Goal: Navigation & Orientation: Understand site structure

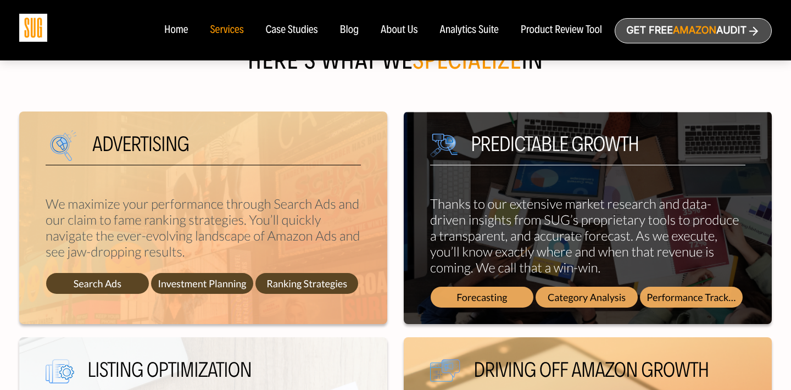
click at [175, 30] on div "Home" at bounding box center [176, 30] width 24 height 12
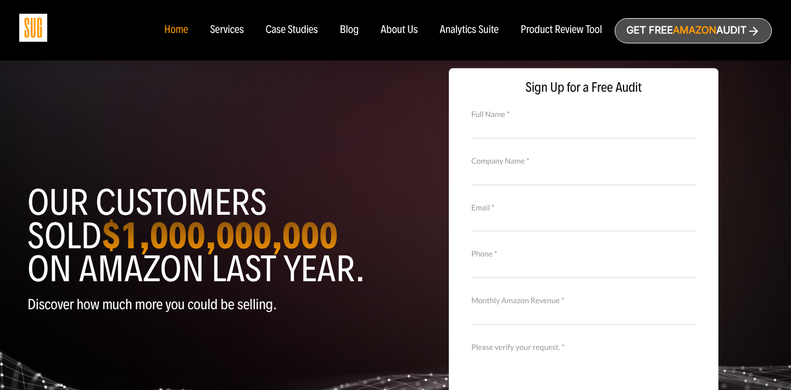
click at [401, 28] on div "About Us" at bounding box center [399, 30] width 37 height 12
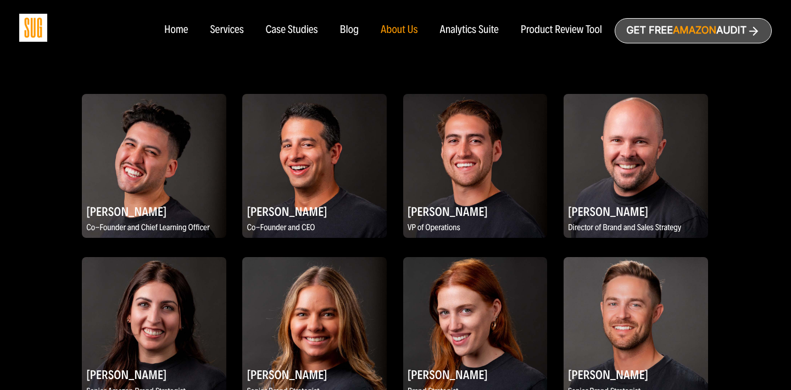
scroll to position [644, 0]
